Goal: Task Accomplishment & Management: Manage account settings

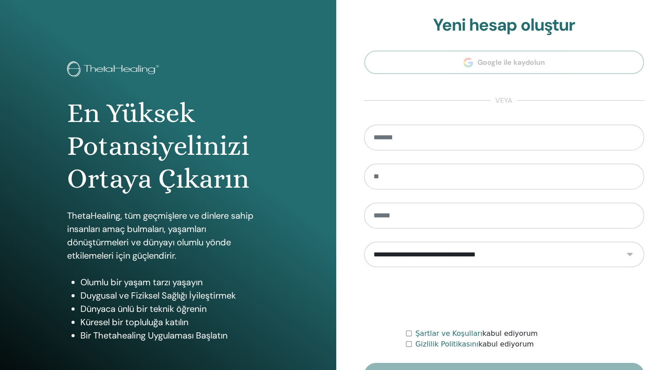
scroll to position [38, 0]
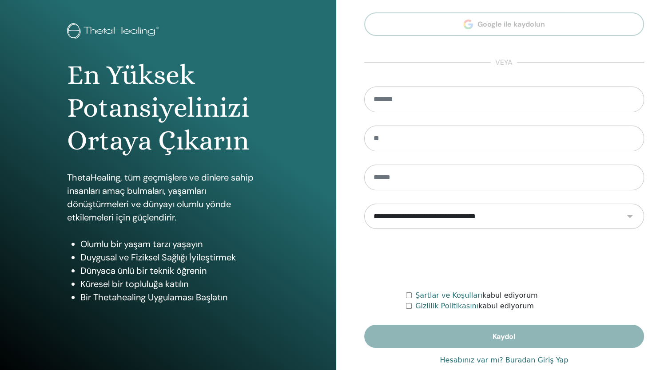
click at [526, 357] on link "Hesabınız var mı? Buradan Giriş Yap" at bounding box center [504, 360] width 128 height 11
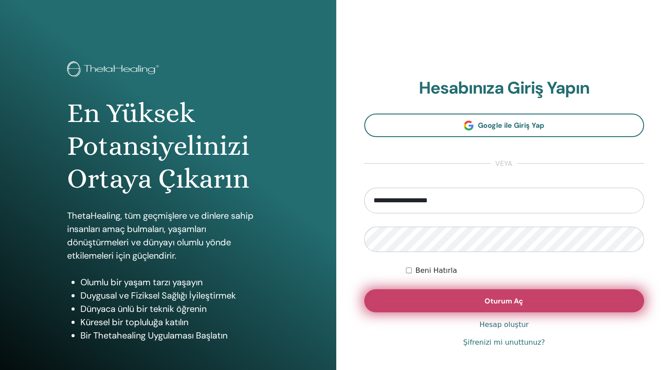
click at [448, 307] on button "Oturum Aç" at bounding box center [504, 301] width 280 height 23
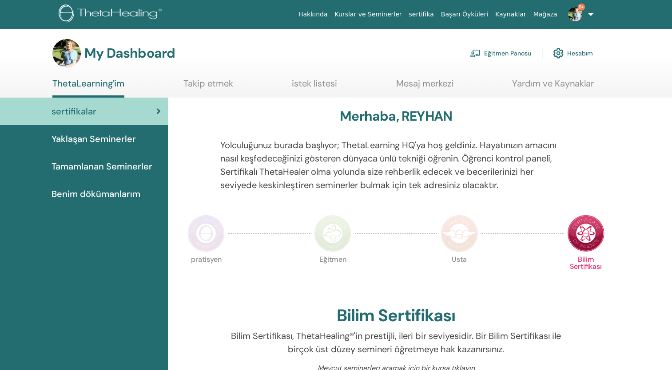
click at [492, 54] on link "Eğitmen Panosu" at bounding box center [500, 54] width 61 height 20
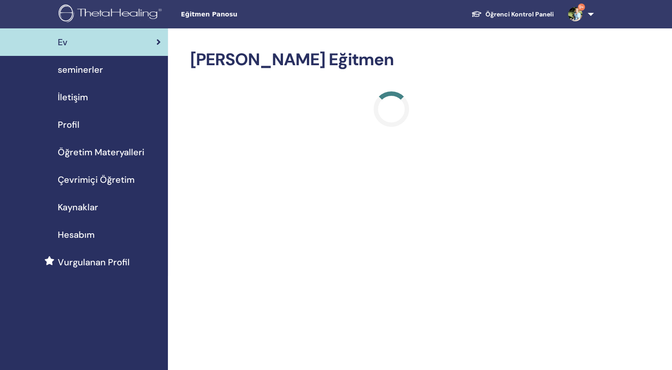
click at [82, 65] on span "seminerler" at bounding box center [80, 69] width 45 height 13
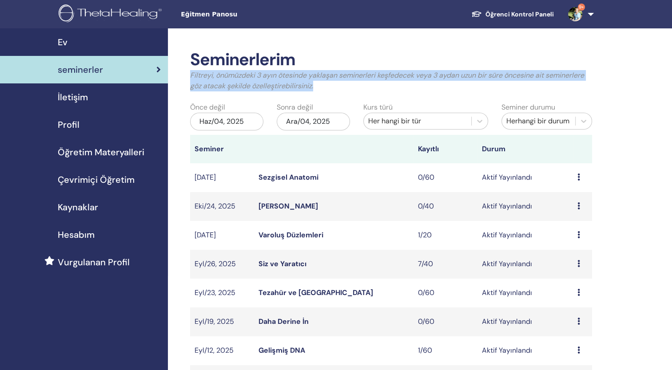
drag, startPoint x: 671, startPoint y: 67, endPoint x: 680, endPoint y: 95, distance: 28.8
click at [671, 95] on html "Eğitmen Panosu Öğrenci Kontrol Paneli 9+ Rİ REYHAN İLDAŞ ThetaLearning'im Theta…" at bounding box center [336, 185] width 672 height 370
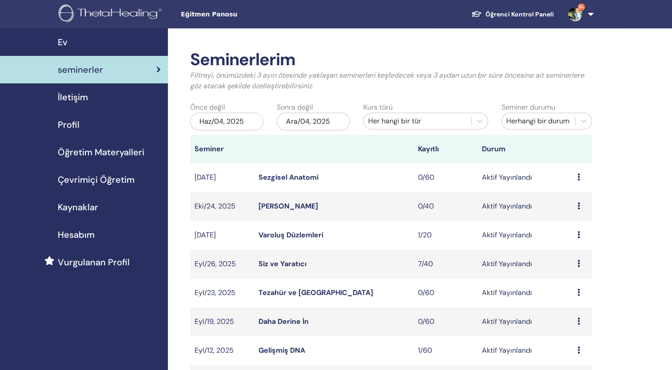
drag, startPoint x: 680, startPoint y: 95, endPoint x: 665, endPoint y: 120, distance: 28.9
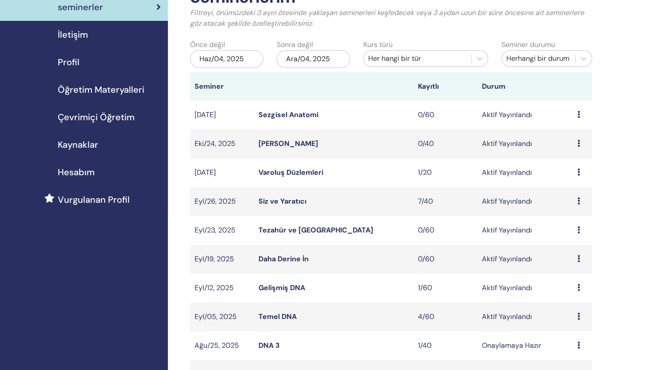
scroll to position [87, 0]
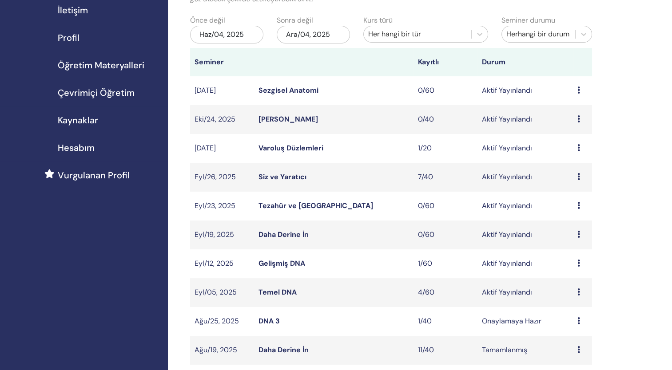
click at [286, 291] on link "Temel DNA" at bounding box center [277, 292] width 38 height 9
click at [227, 323] on td "Ağu/25, 2025" at bounding box center [222, 321] width 64 height 29
click at [272, 322] on link "DNA 3" at bounding box center [268, 321] width 21 height 9
click at [294, 149] on link "Varoluş Düzlemleri" at bounding box center [290, 147] width 65 height 9
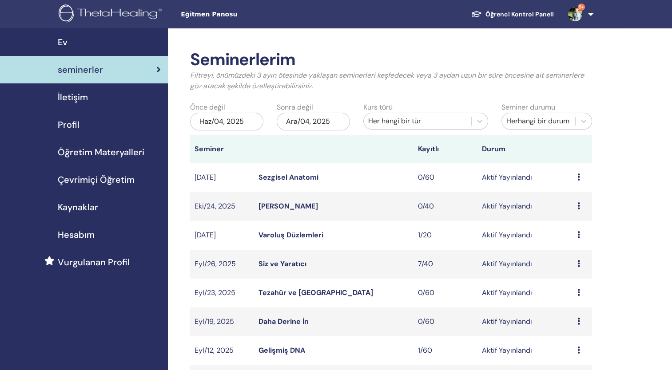
click at [594, 12] on link "9+" at bounding box center [579, 14] width 36 height 28
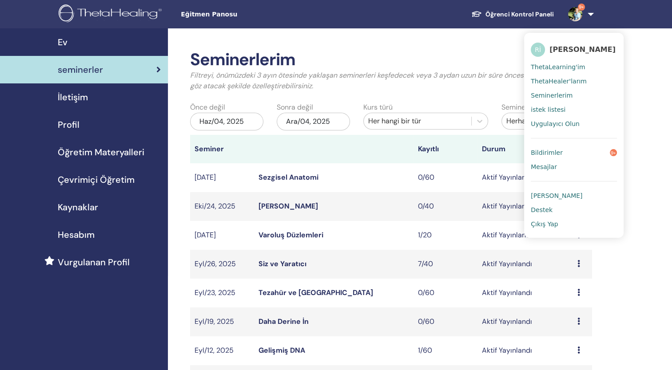
click at [542, 225] on span "Çıkış Yap" at bounding box center [545, 224] width 28 height 8
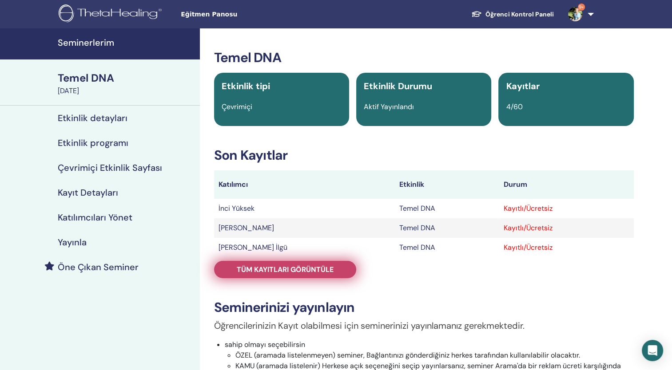
click at [323, 274] on span "Tüm kayıtları görüntüle" at bounding box center [285, 269] width 97 height 9
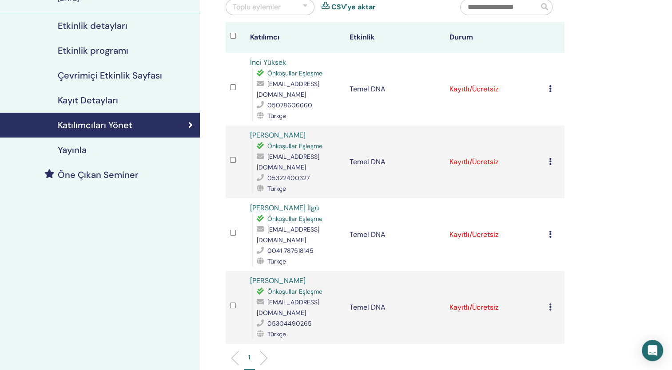
scroll to position [89, 0]
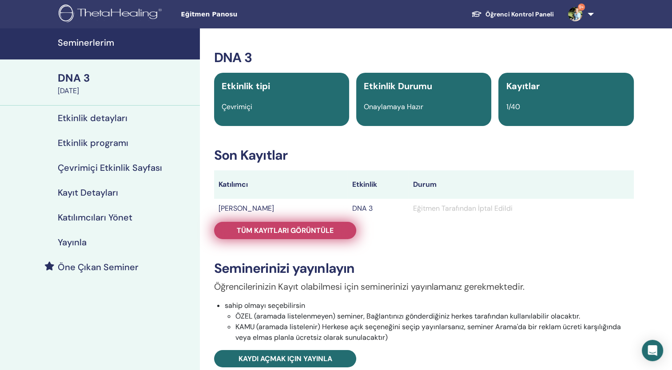
click at [305, 230] on span "Tüm kayıtları görüntüle" at bounding box center [285, 230] width 97 height 9
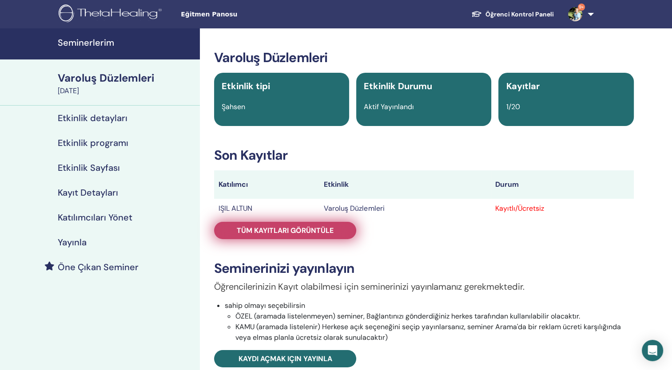
click at [318, 230] on span "Tüm kayıtları görüntüle" at bounding box center [285, 230] width 97 height 9
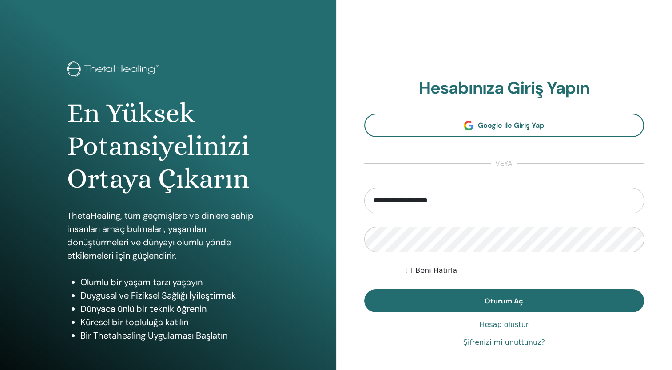
click at [487, 200] on input "**********" at bounding box center [504, 201] width 280 height 26
type input "**********"
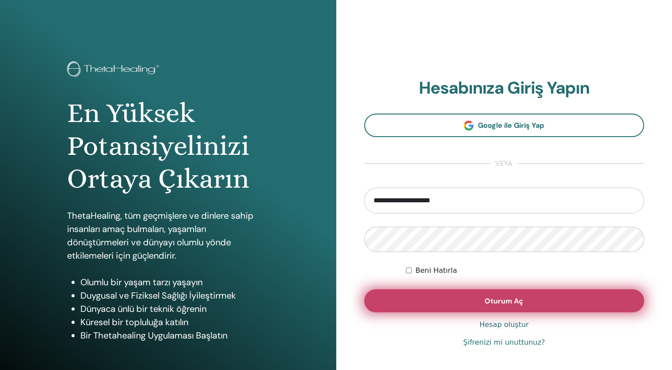
click at [498, 309] on button "Oturum Aç" at bounding box center [504, 301] width 280 height 23
click at [496, 305] on span "Oturum Aç" at bounding box center [503, 301] width 39 height 9
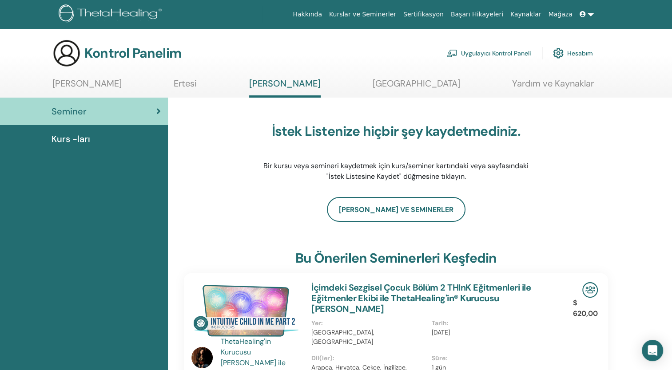
click at [504, 57] on font "Uygulayıcı Kontrol Paneli" at bounding box center [496, 53] width 70 height 8
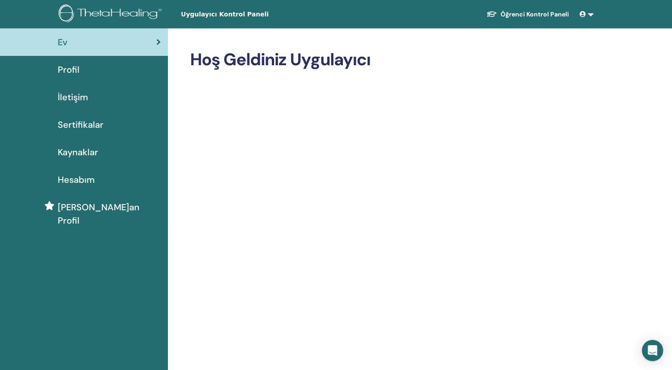
click at [555, 15] on font "Öğrenci Kontrol Paneli" at bounding box center [534, 14] width 68 height 8
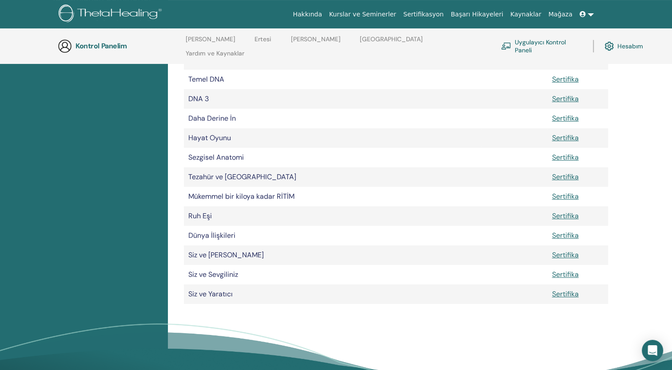
scroll to position [210, 0]
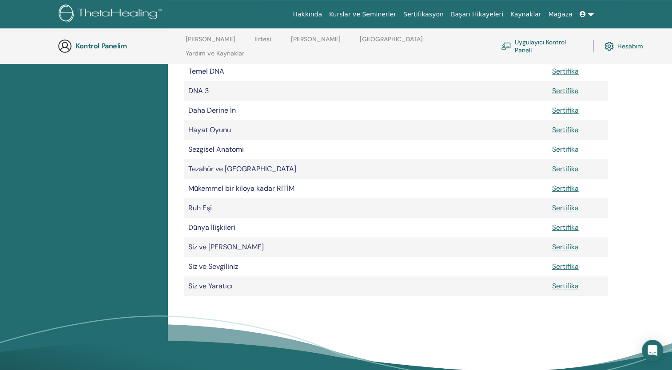
click at [563, 145] on link "Sertifika" at bounding box center [565, 149] width 27 height 9
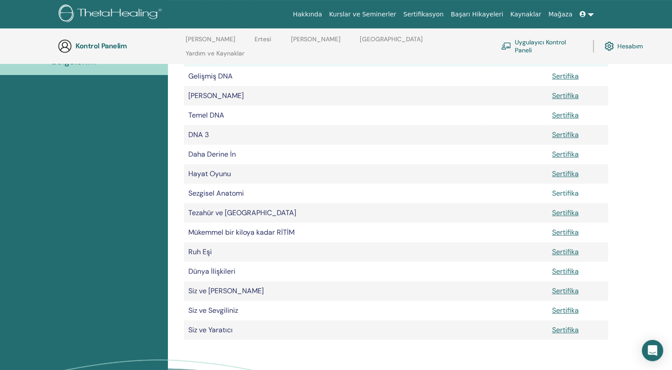
scroll to position [0, 0]
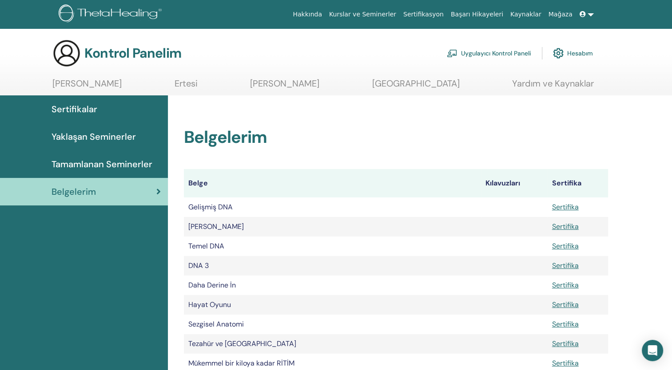
click at [591, 16] on link at bounding box center [586, 14] width 21 height 16
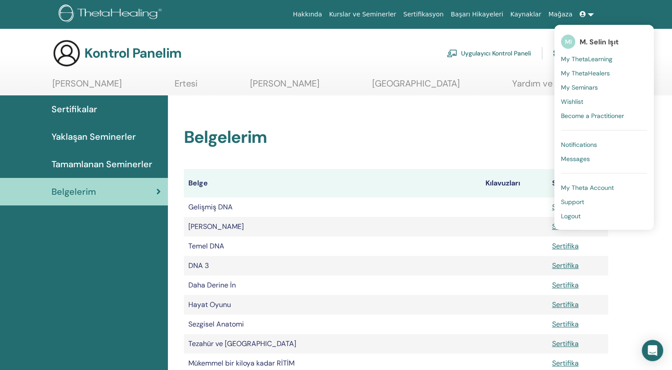
click at [572, 215] on span "Logout" at bounding box center [571, 216] width 20 height 8
